Goal: Task Accomplishment & Management: Manage account settings

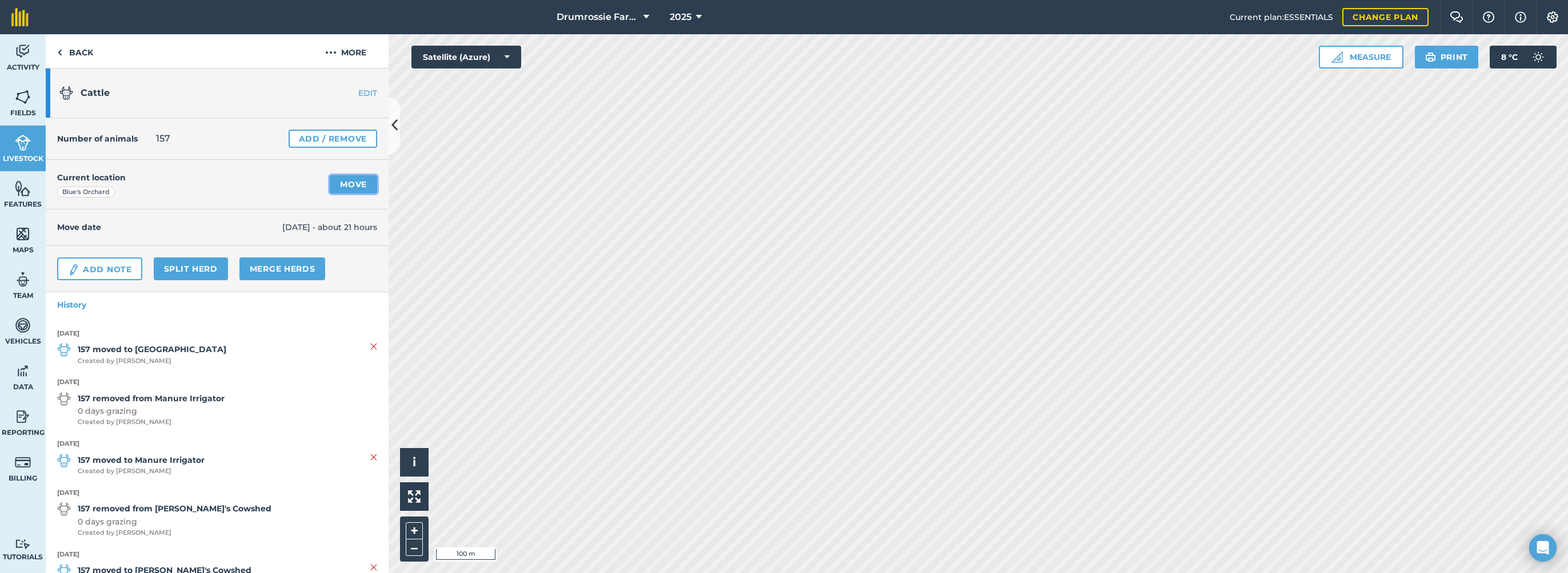
click at [362, 189] on link "Move" at bounding box center [353, 184] width 47 height 18
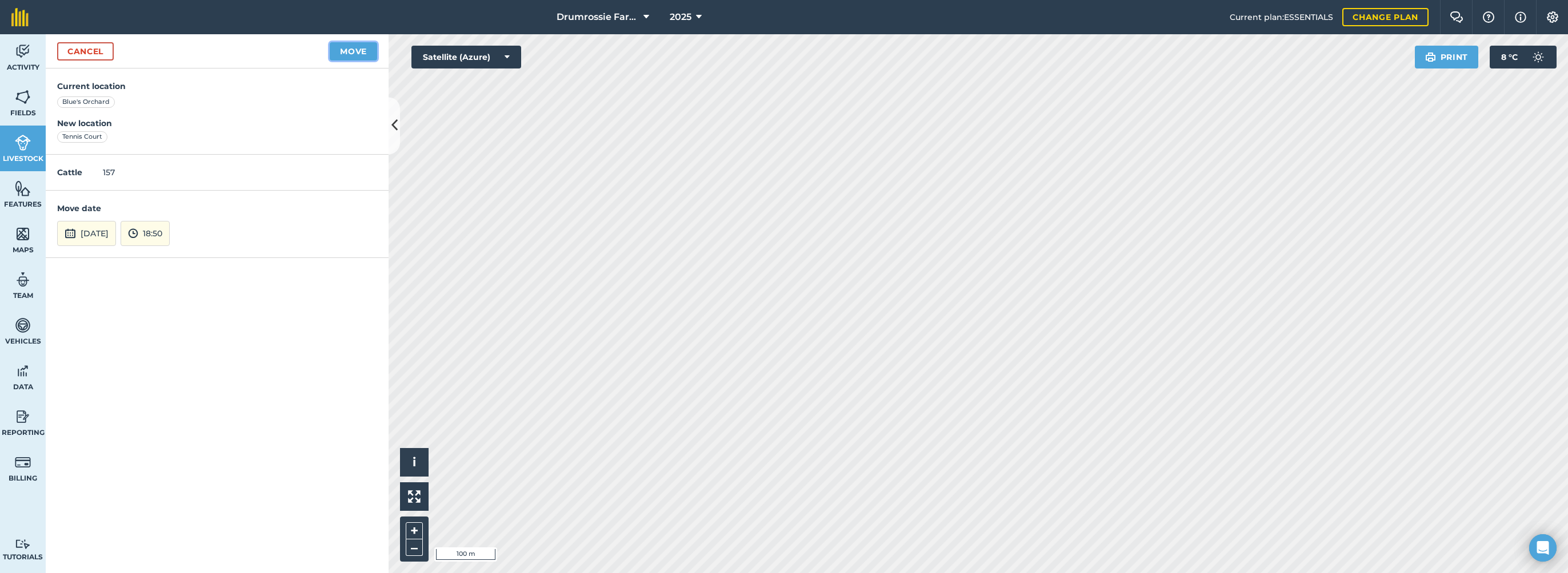
click at [355, 48] on button "Move" at bounding box center [353, 51] width 47 height 18
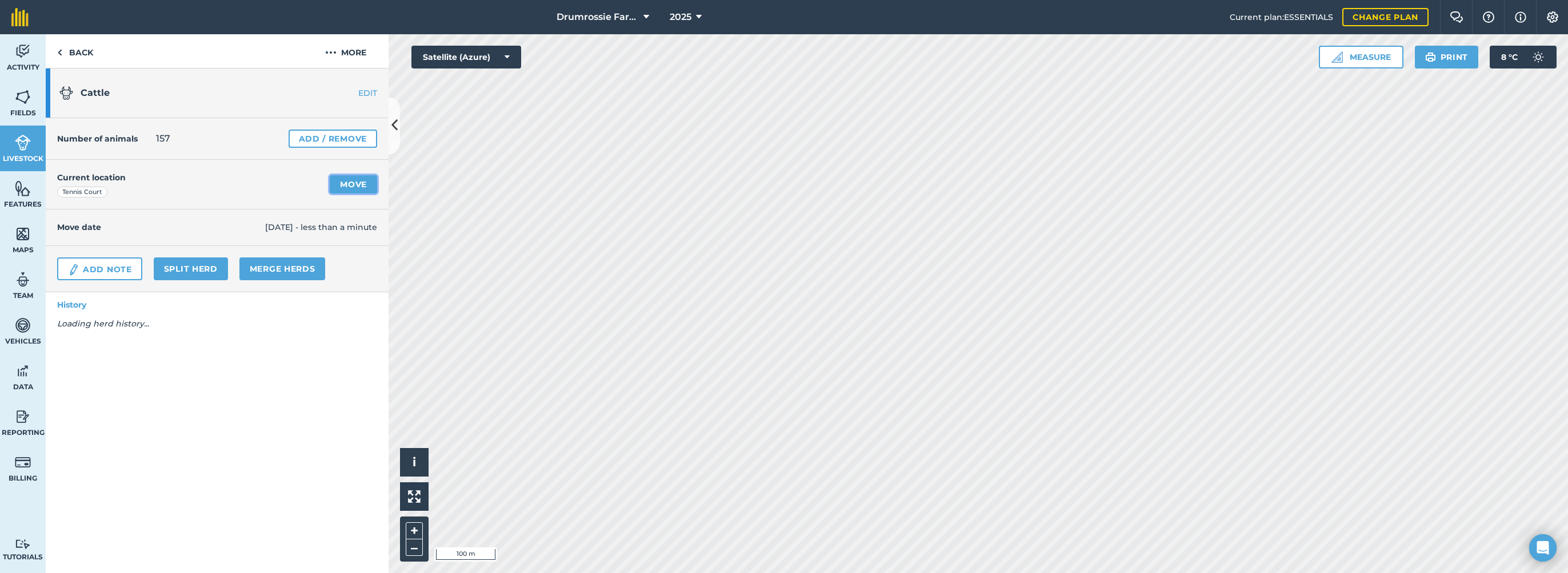
click at [349, 180] on link "Move" at bounding box center [353, 184] width 47 height 18
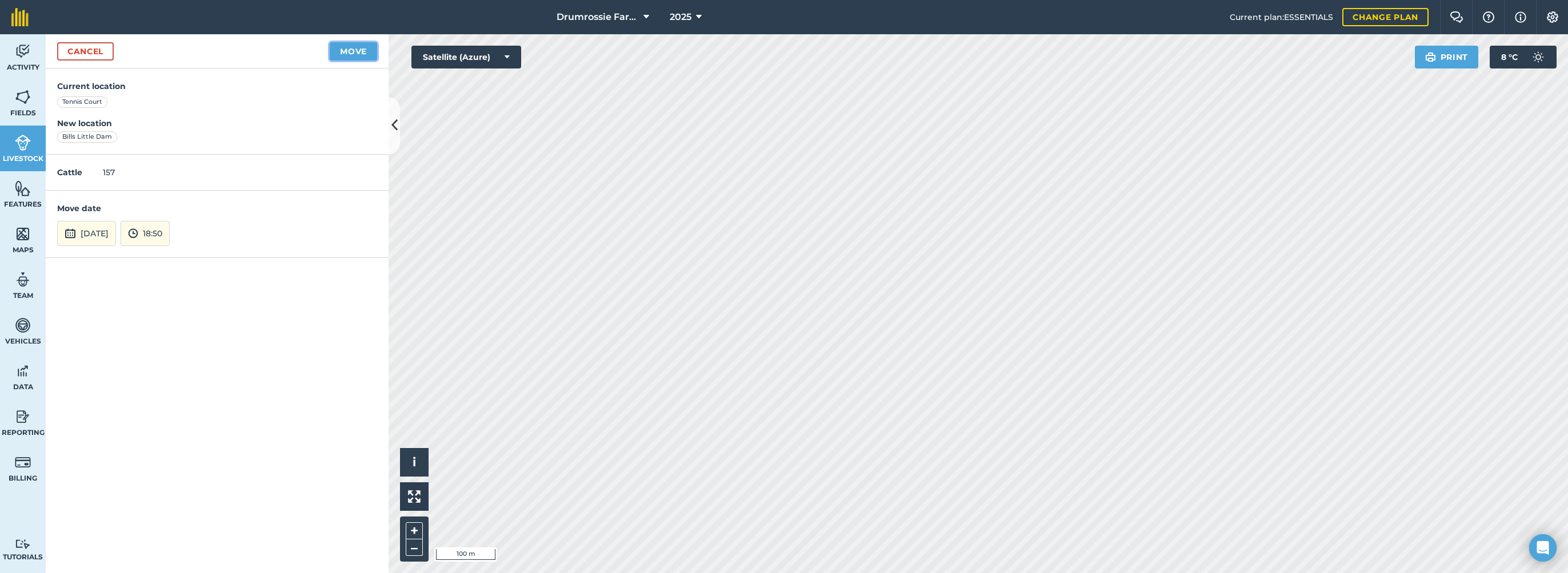
click at [363, 59] on button "Move" at bounding box center [353, 51] width 47 height 18
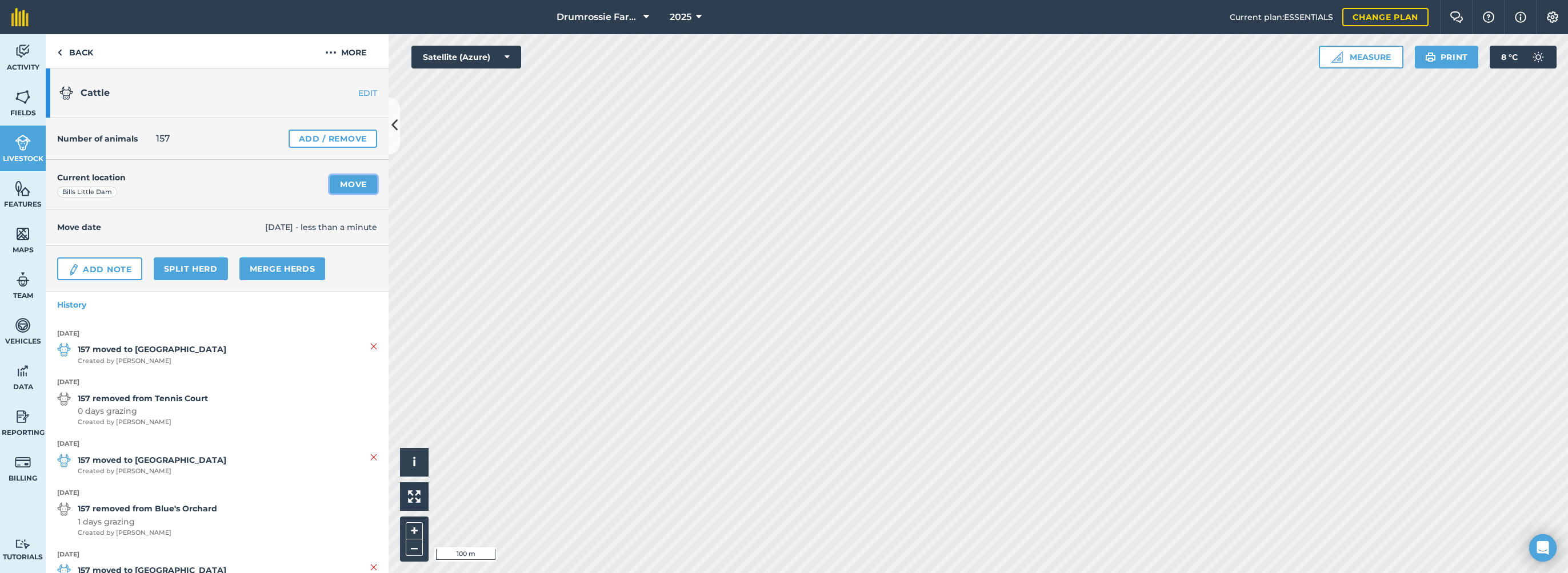
click at [353, 183] on link "Move" at bounding box center [353, 184] width 47 height 18
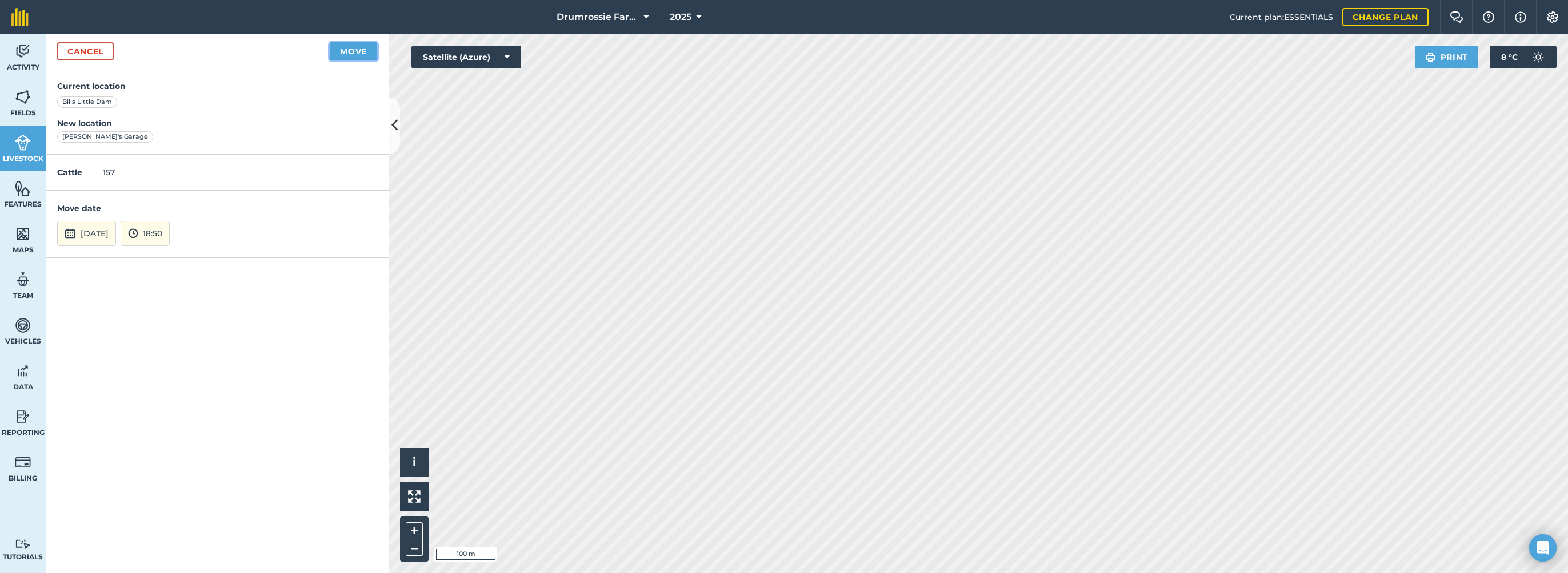
click at [358, 53] on button "Move" at bounding box center [353, 51] width 47 height 18
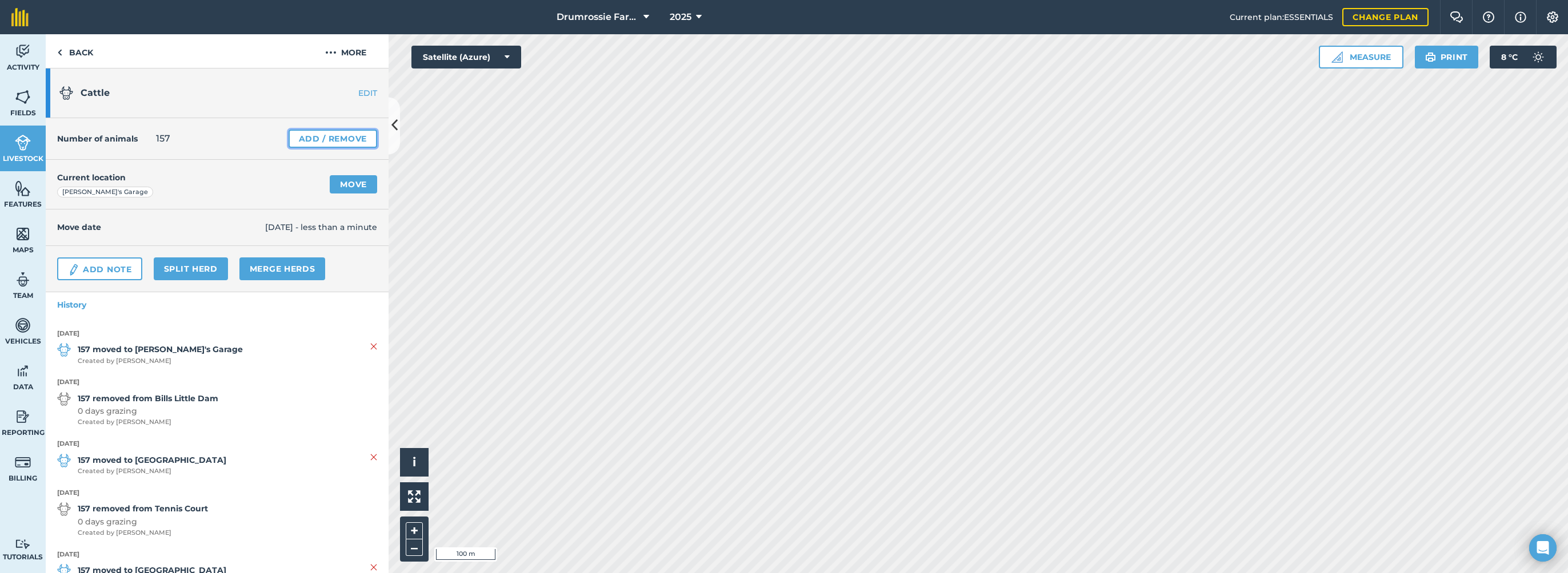
click at [297, 135] on link "Add / Remove" at bounding box center [333, 139] width 88 height 18
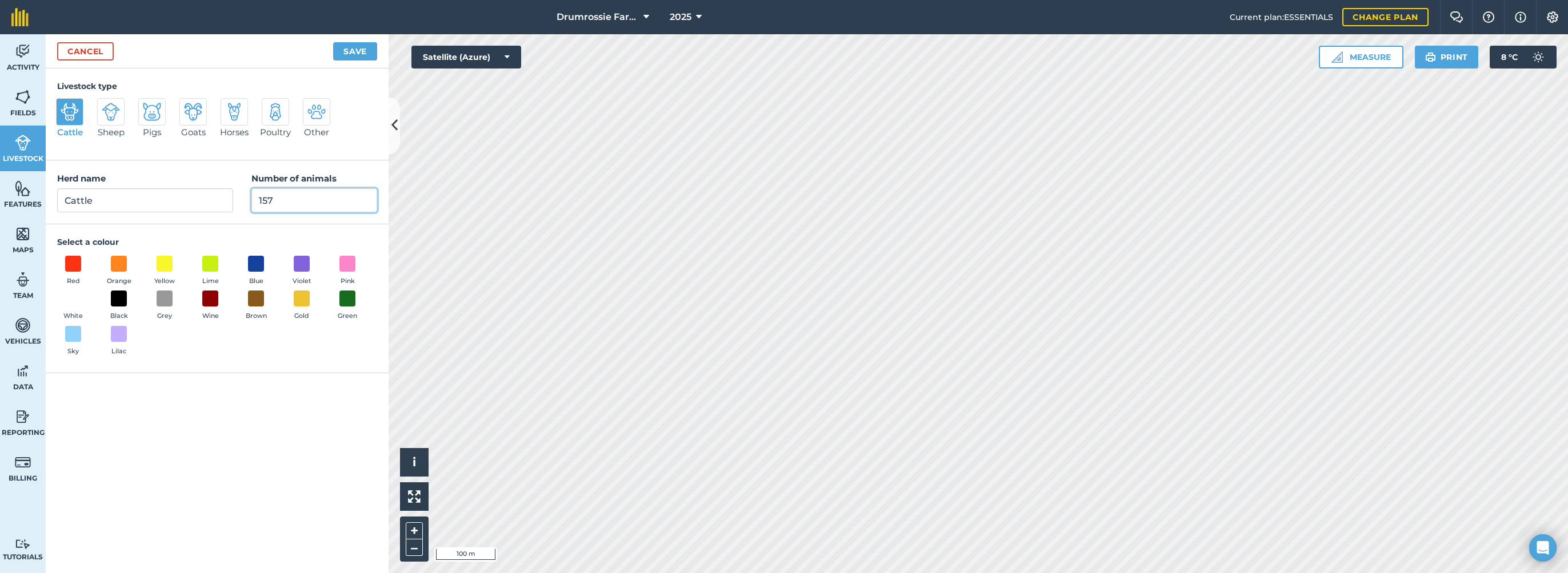
click at [294, 204] on input "157" at bounding box center [314, 200] width 126 height 24
drag, startPoint x: 263, startPoint y: 204, endPoint x: 301, endPoint y: 201, distance: 38.1
click at [301, 201] on input "157" at bounding box center [314, 200] width 126 height 24
type input "196"
click at [359, 50] on button "Save" at bounding box center [355, 51] width 44 height 18
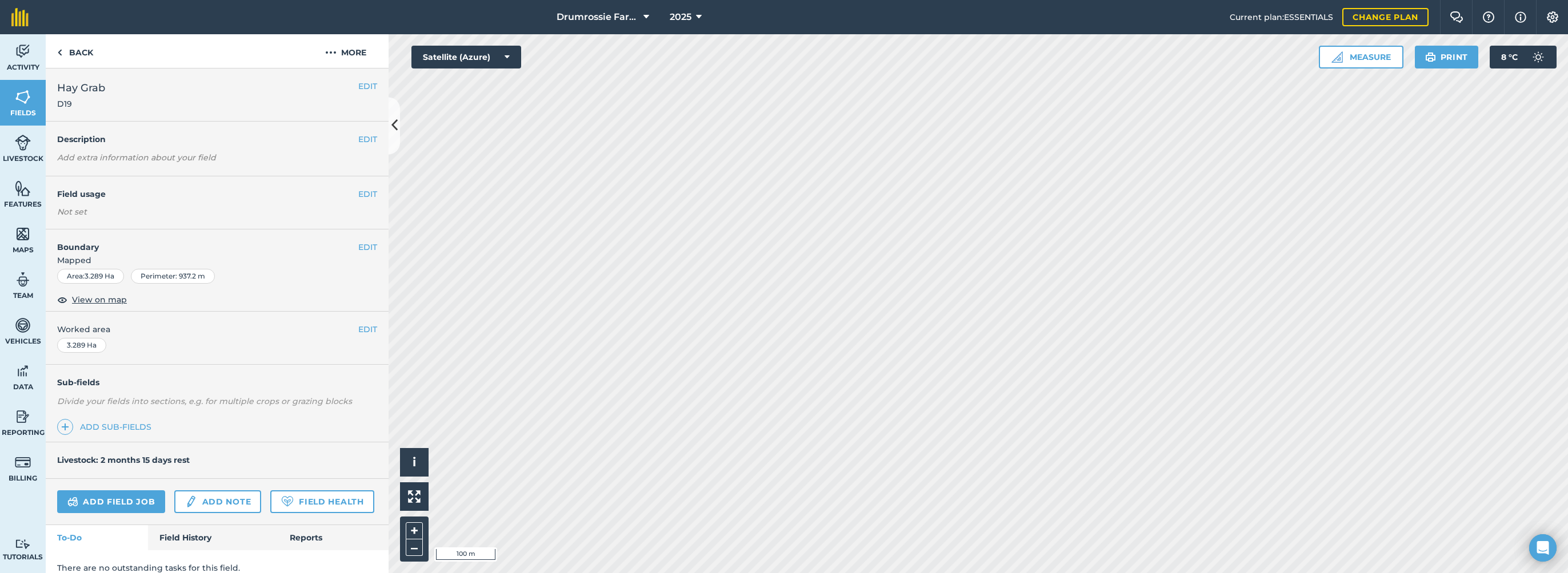
scroll to position [42, 0]
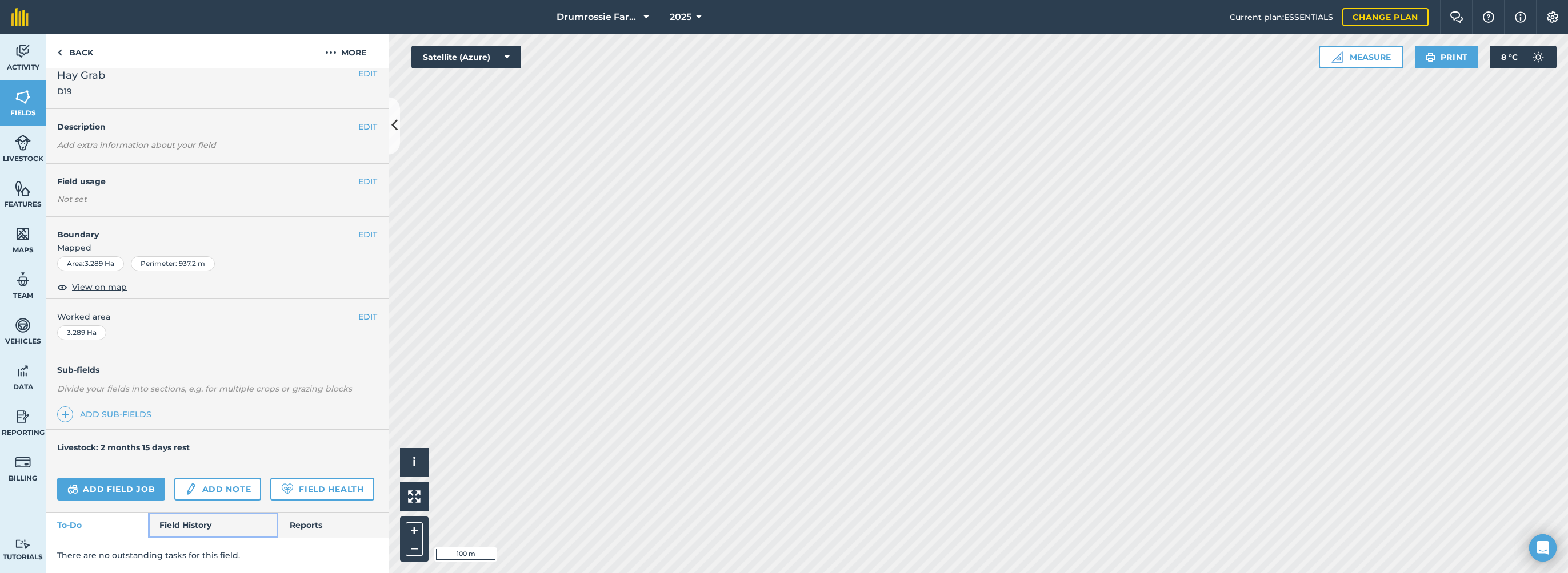
click at [185, 527] on link "Field History" at bounding box center [213, 525] width 130 height 25
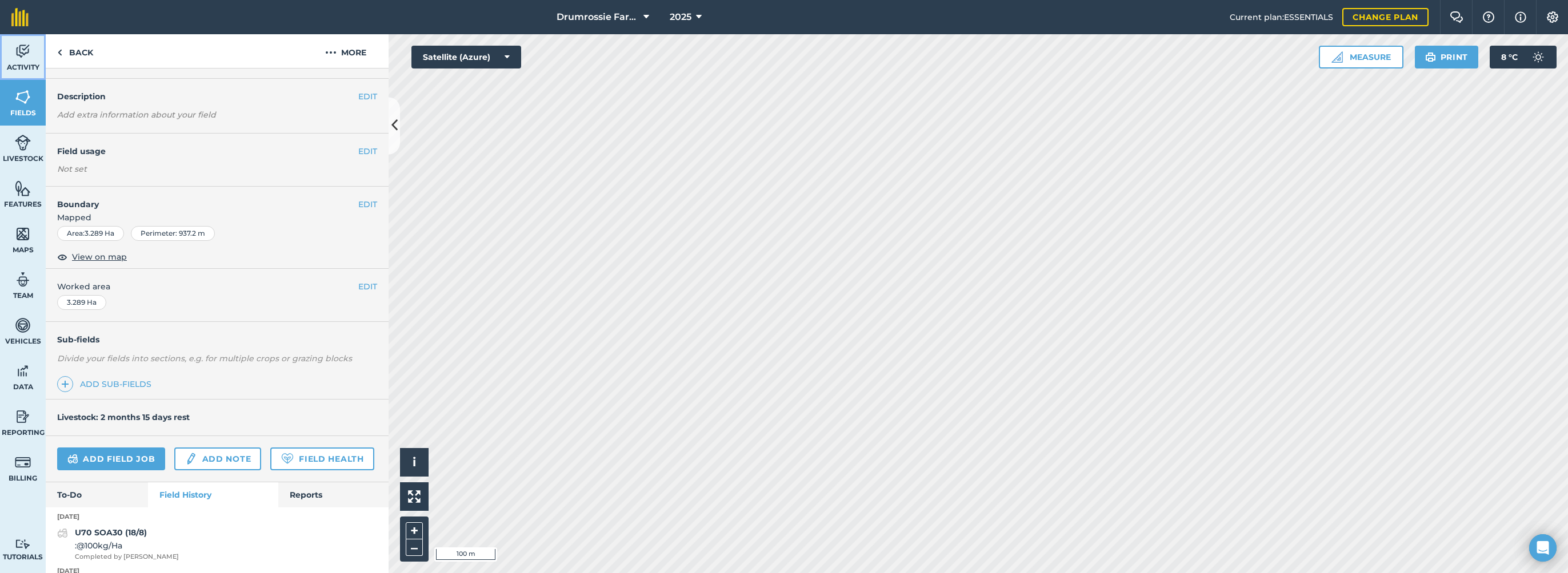
click at [13, 57] on link "Activity" at bounding box center [22, 57] width 46 height 46
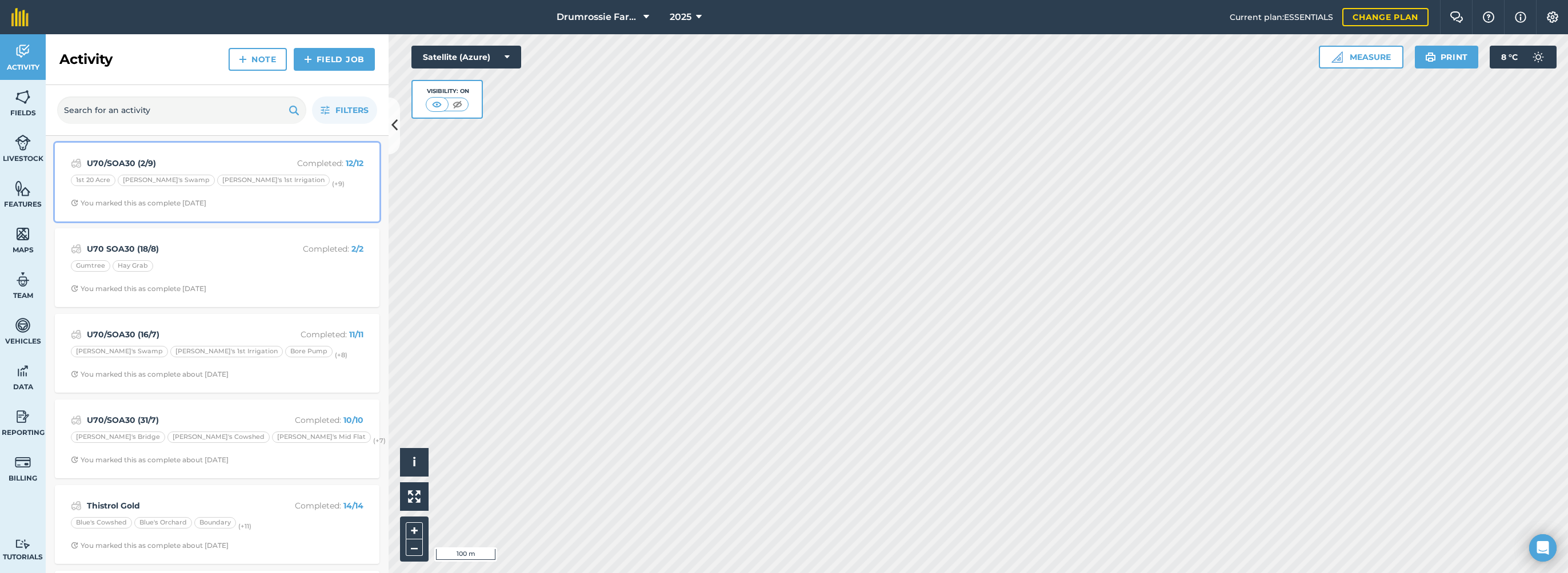
click at [179, 160] on strong "U70/SOA30 (2/9)" at bounding box center [177, 163] width 181 height 13
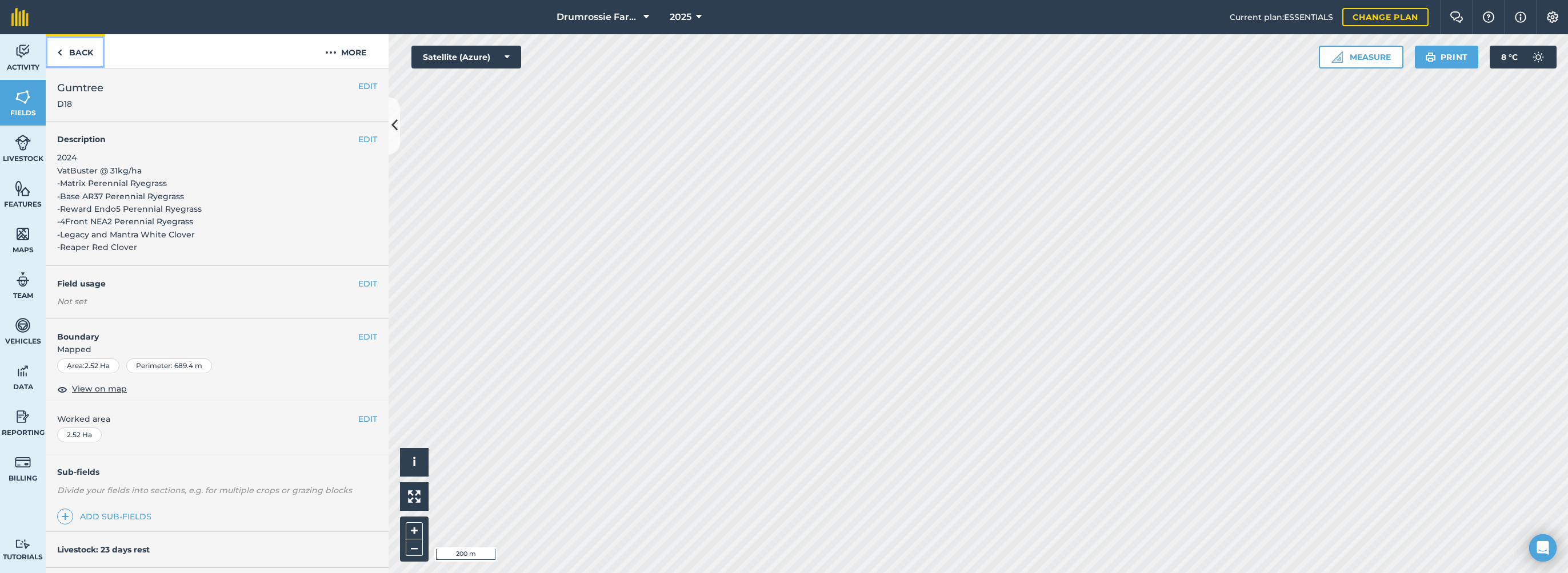
click at [79, 63] on link "Back" at bounding box center [75, 51] width 59 height 34
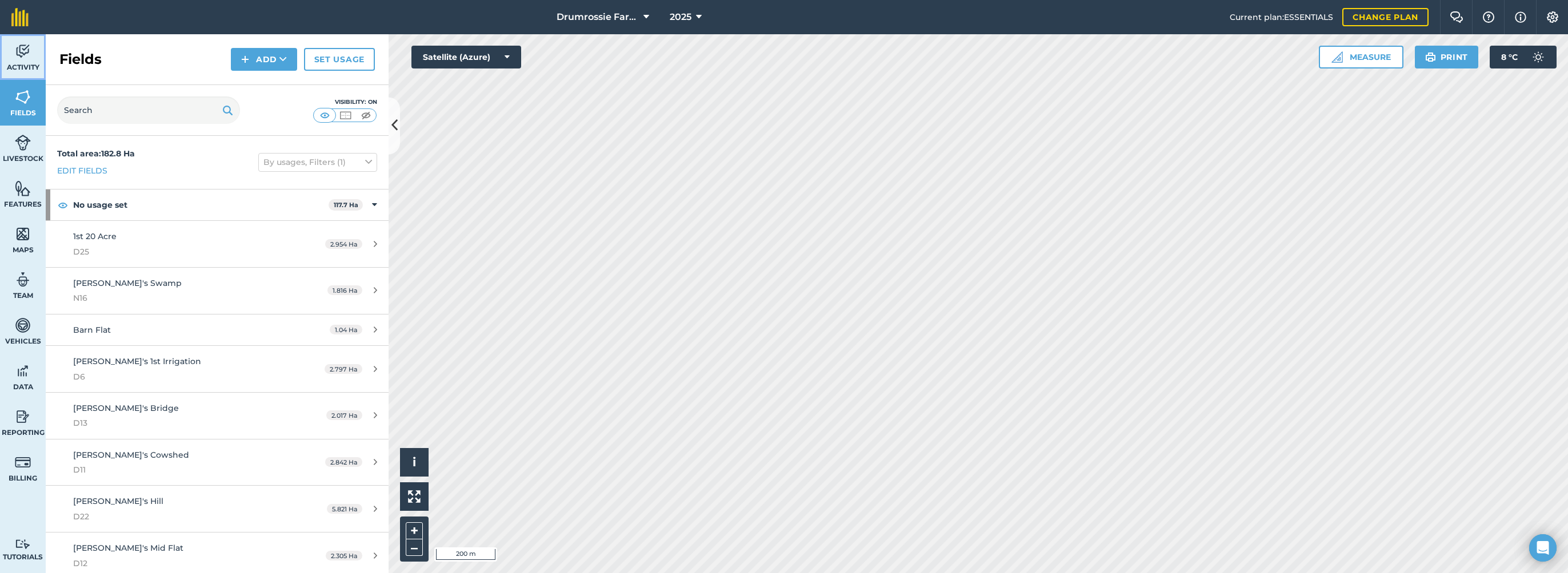
click at [37, 65] on span "Activity" at bounding box center [22, 67] width 46 height 9
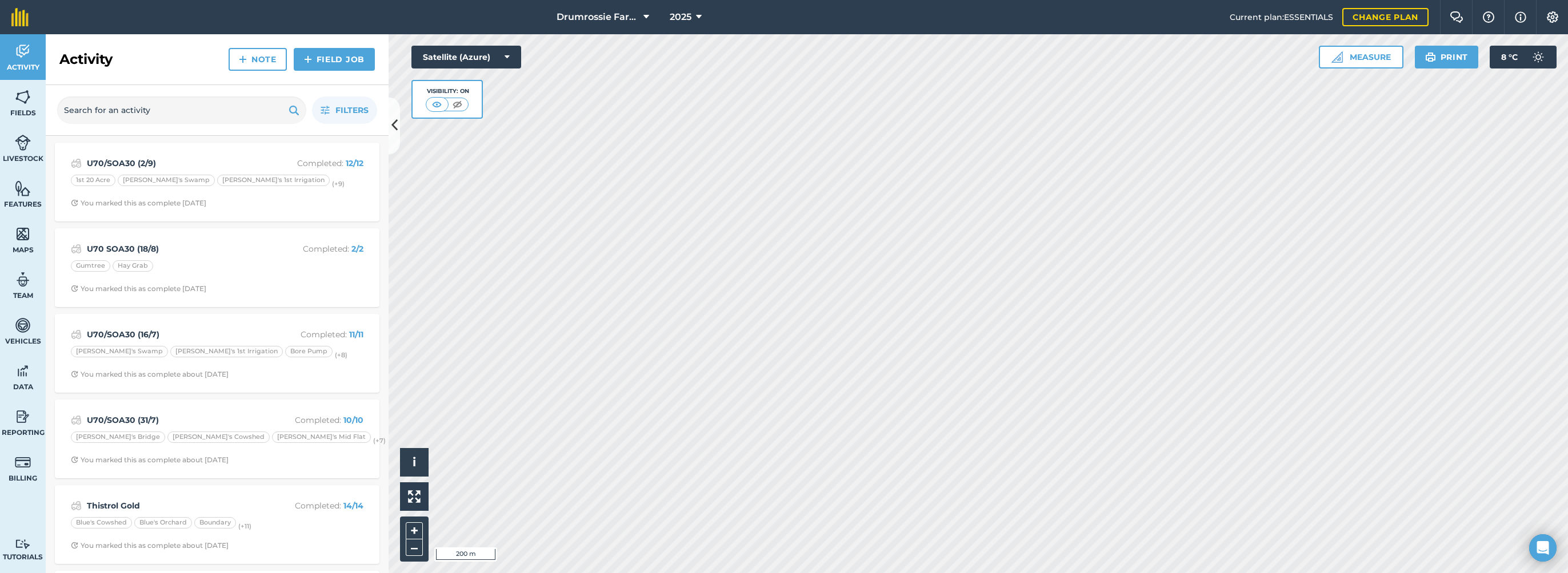
click at [121, 148] on div "U70/SOA30 (2/9) Completed : 12 / 12 1st 20 Acre Adrian's Swamp Bill's 1st Irrig…" at bounding box center [217, 182] width 325 height 79
click at [128, 158] on strong "U70/SOA30 (2/9)" at bounding box center [177, 163] width 181 height 13
